Goal: Navigation & Orientation: Find specific page/section

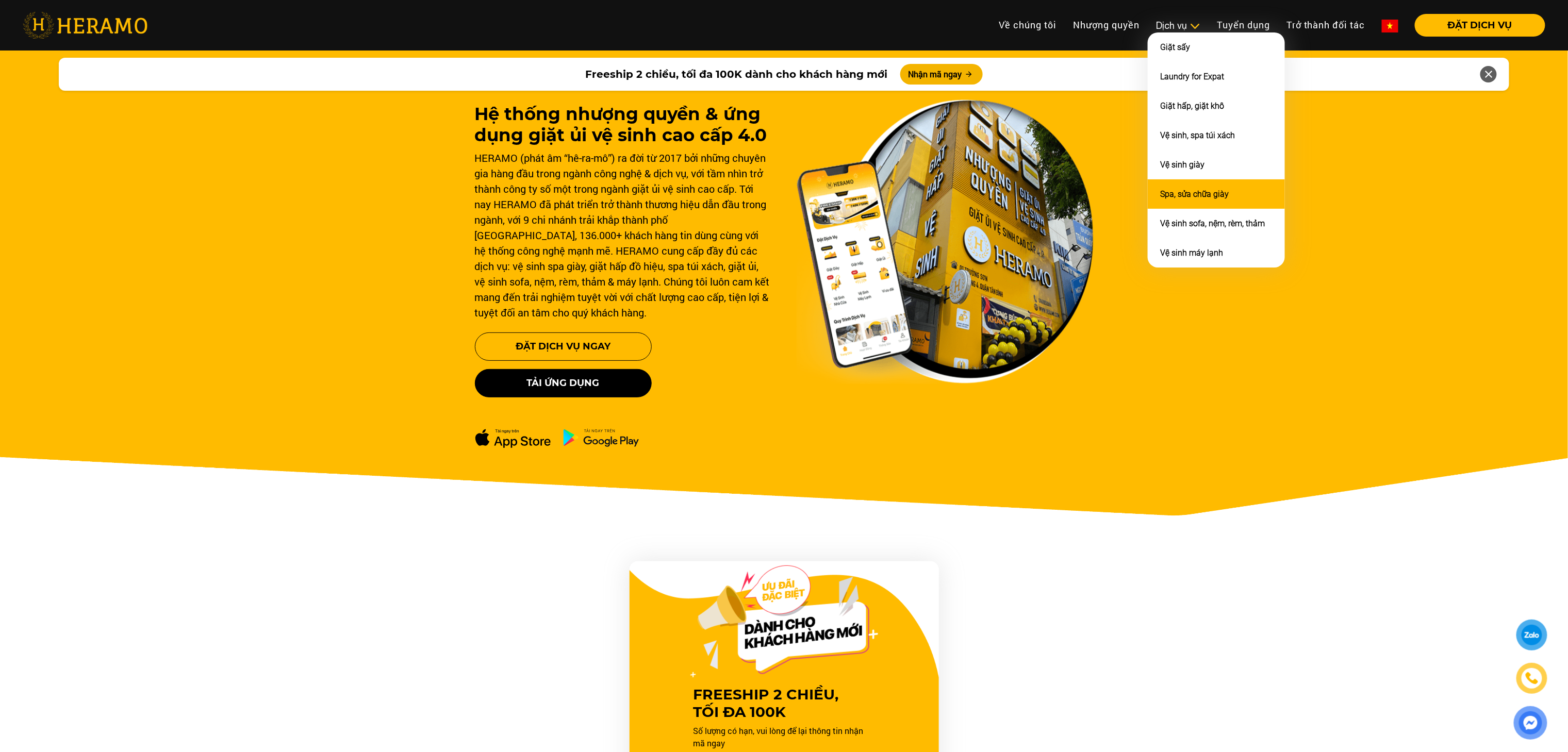
click at [1187, 181] on li "Spa, sửa chữa giày" at bounding box center [1216, 194] width 137 height 29
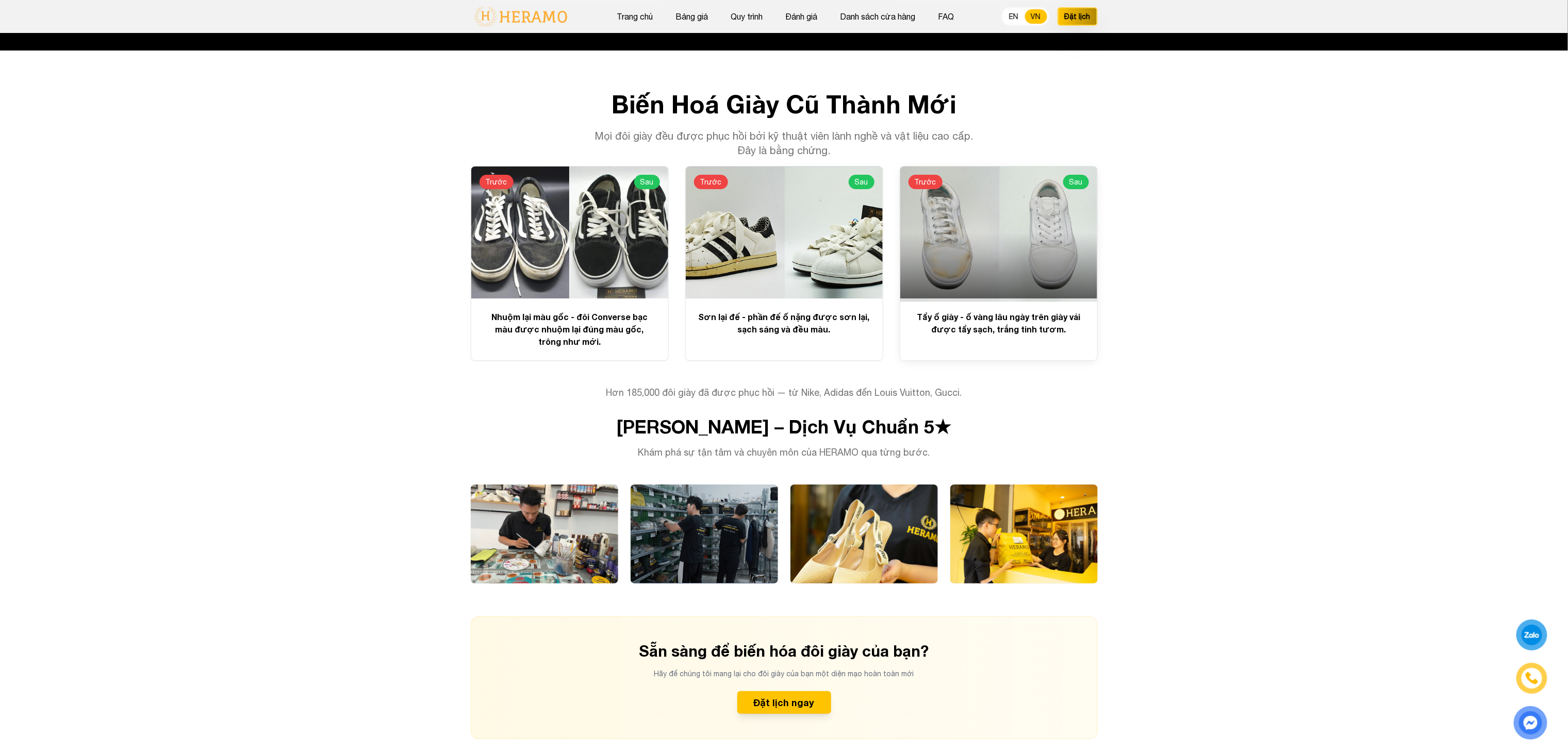
scroll to position [2356, 0]
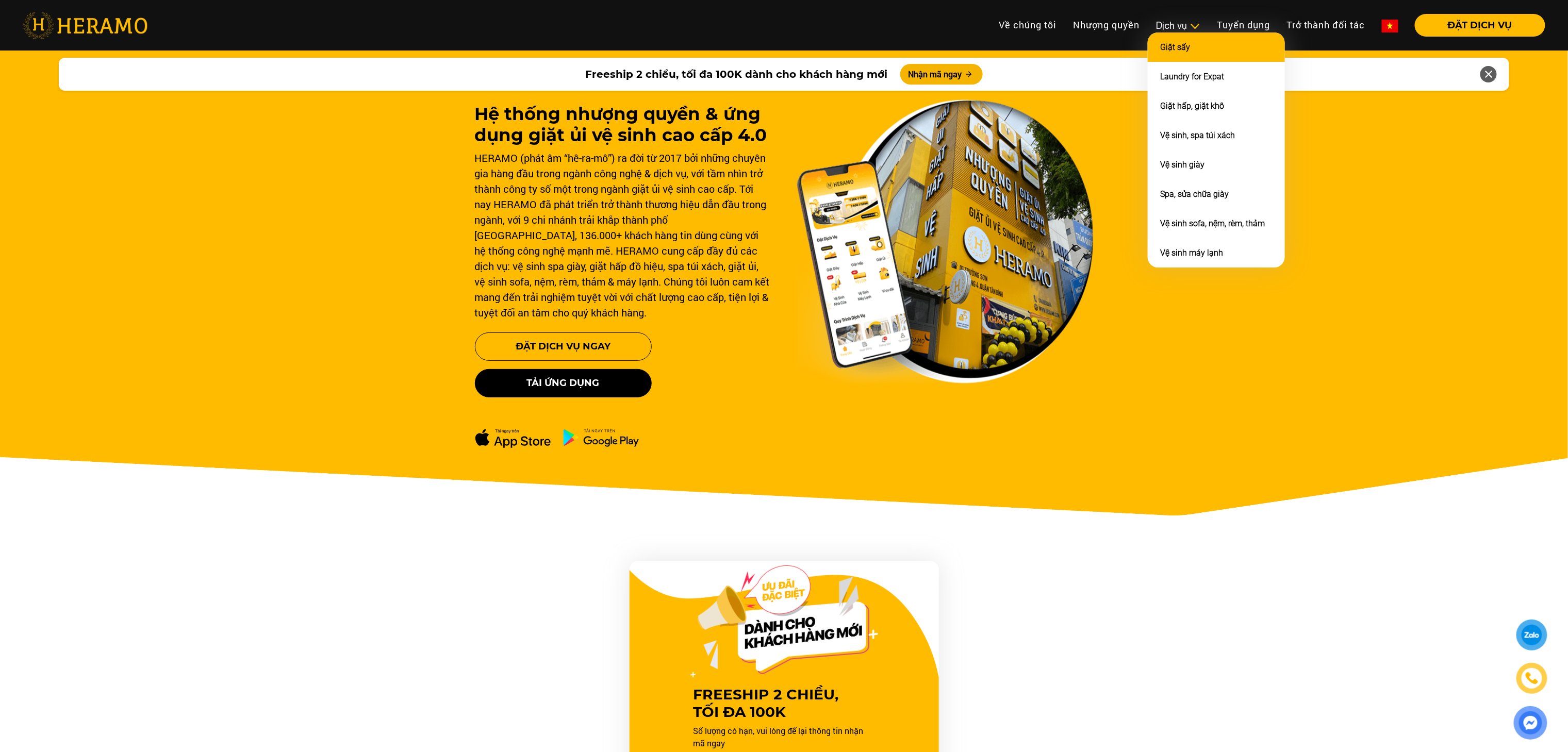
click at [1165, 50] on link "Giặt sấy" at bounding box center [1175, 47] width 30 height 10
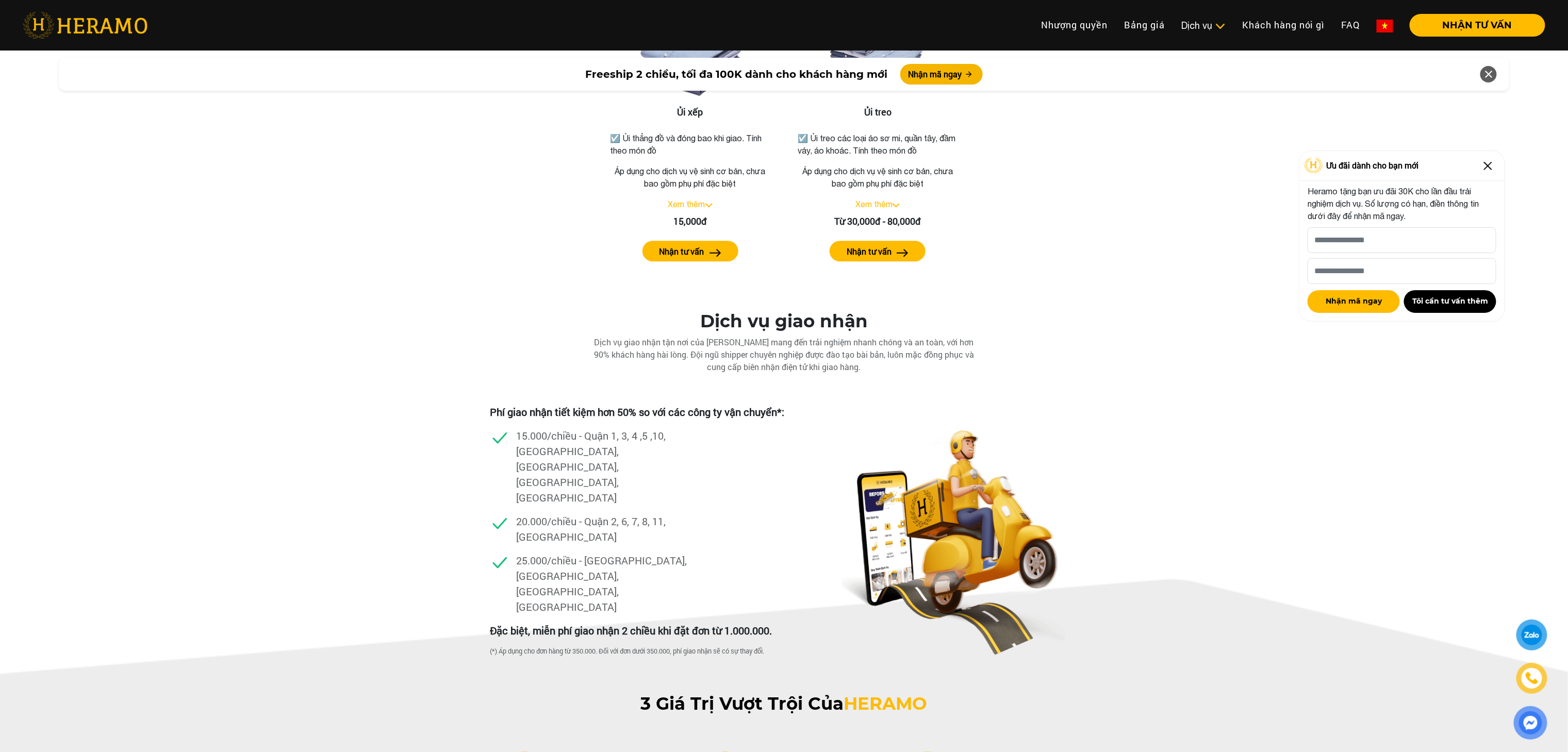
scroll to position [1764, 0]
